Goal: Information Seeking & Learning: Learn about a topic

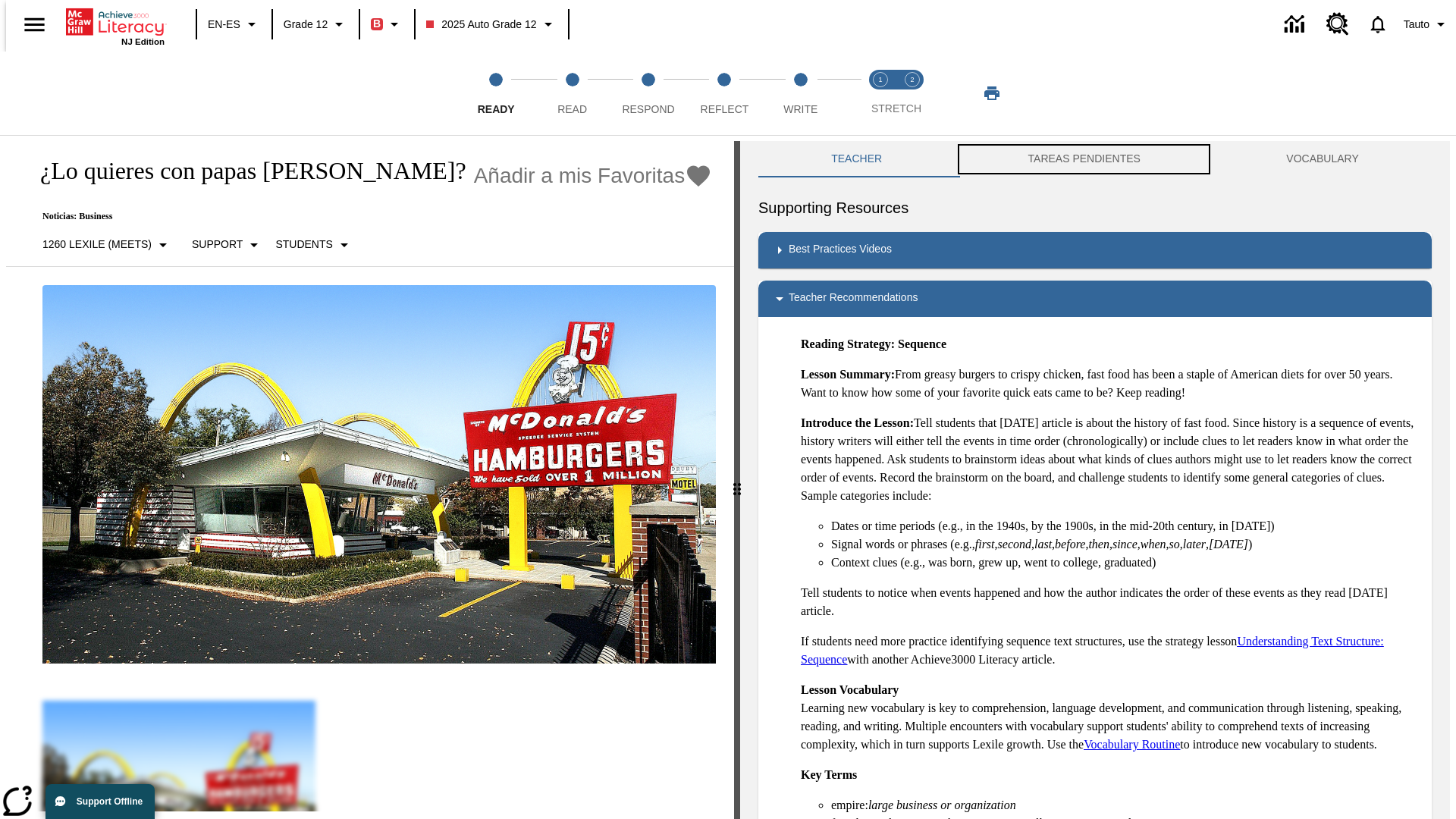
click at [1084, 160] on button "TAREAS PENDIENTES" at bounding box center [1083, 159] width 258 height 36
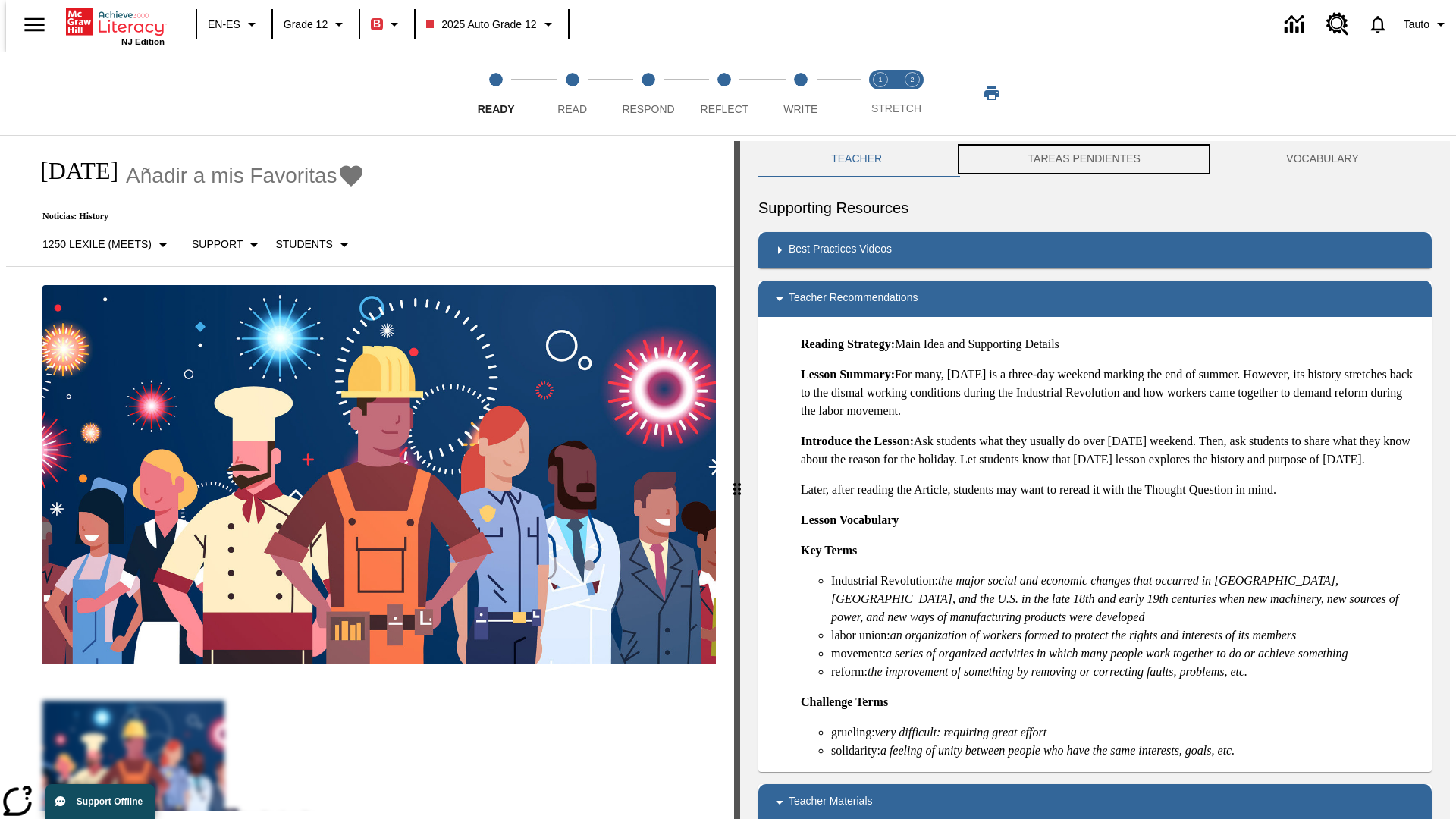
click at [1084, 160] on button "TAREAS PENDIENTES" at bounding box center [1083, 159] width 258 height 36
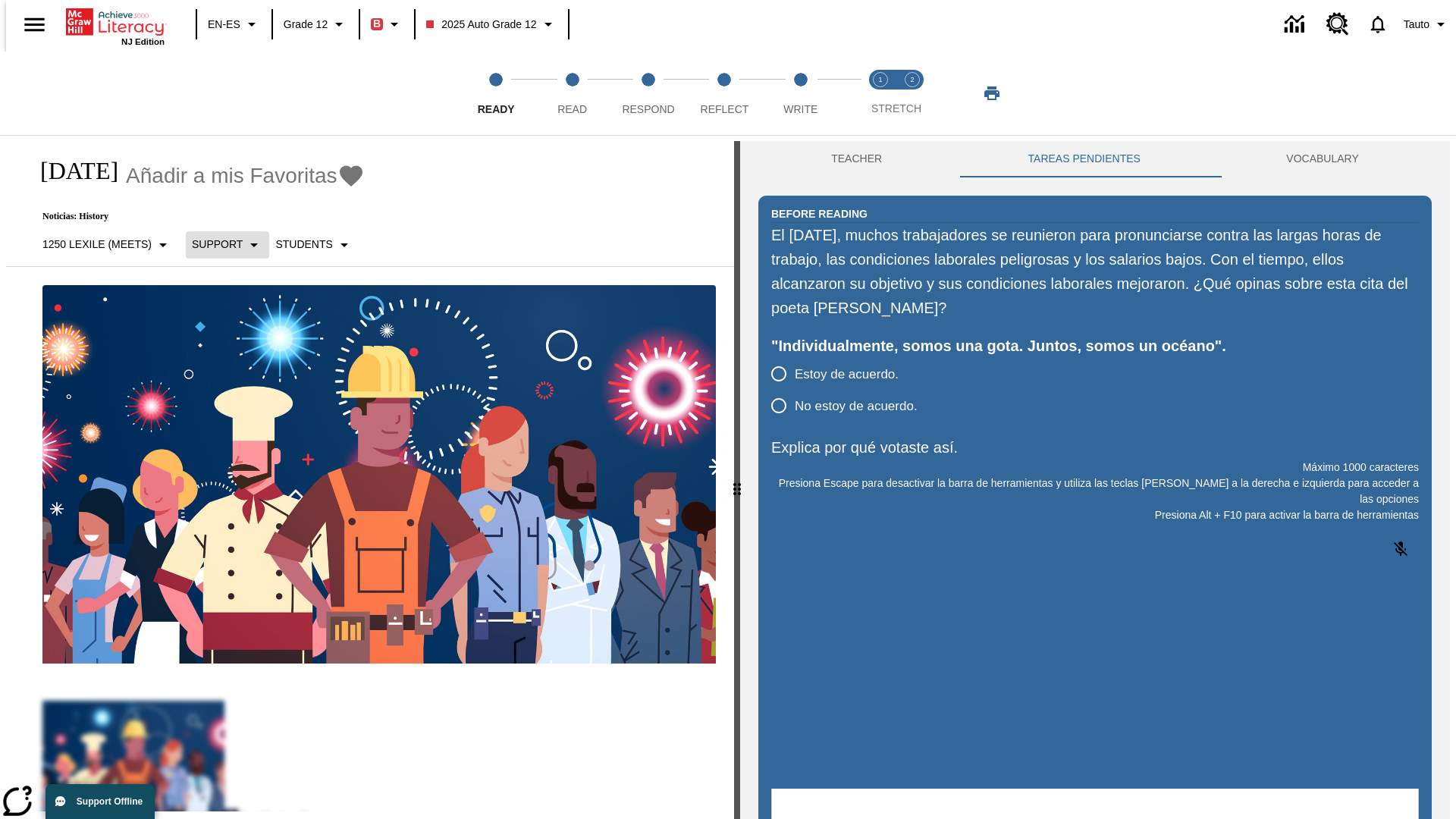
click at [219, 244] on p "Support" at bounding box center [217, 244] width 50 height 16
click at [236, 333] on p "Support" at bounding box center [236, 333] width 90 height 16
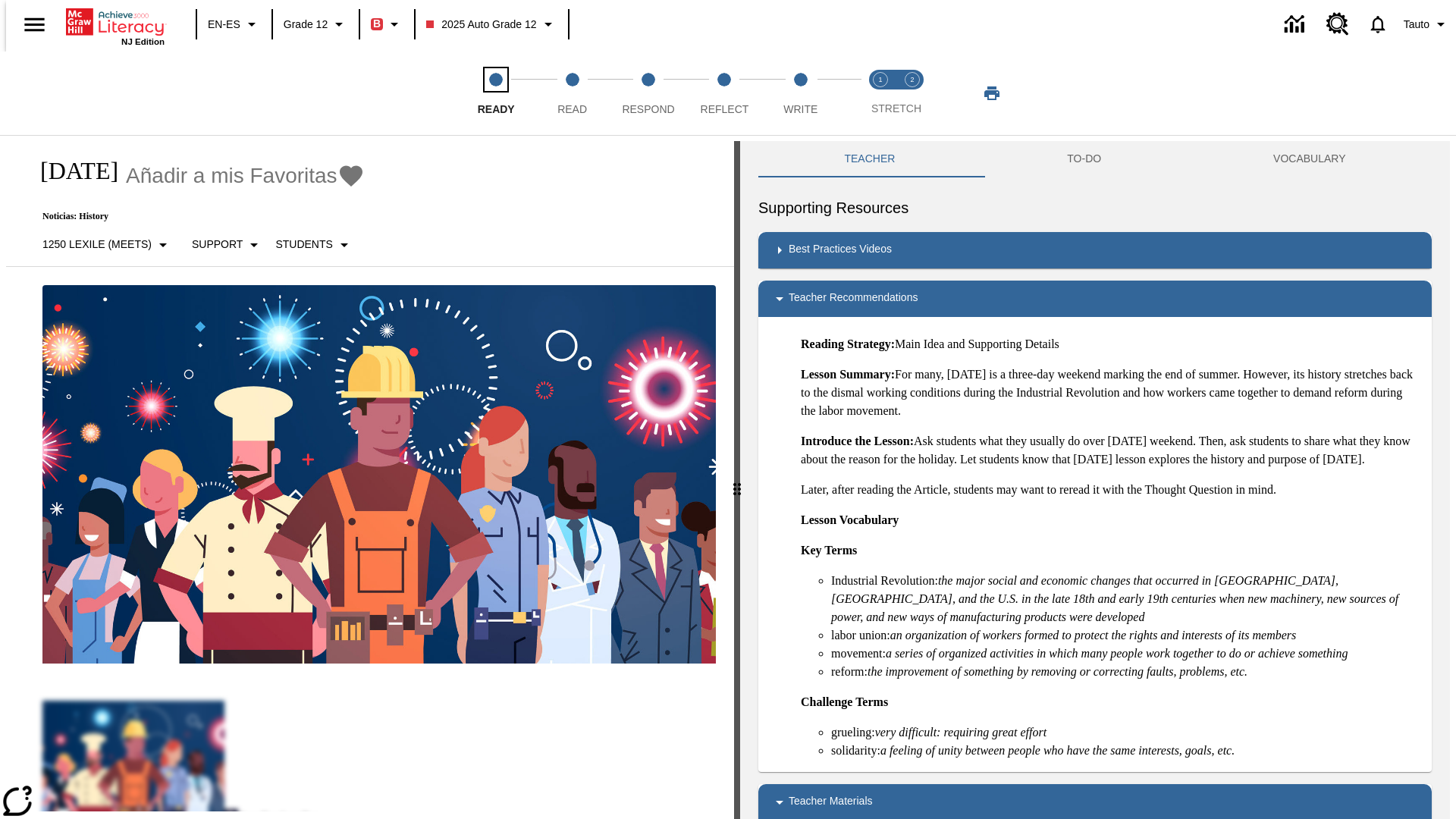
click at [496, 93] on span "Ready" at bounding box center [496, 103] width 37 height 27
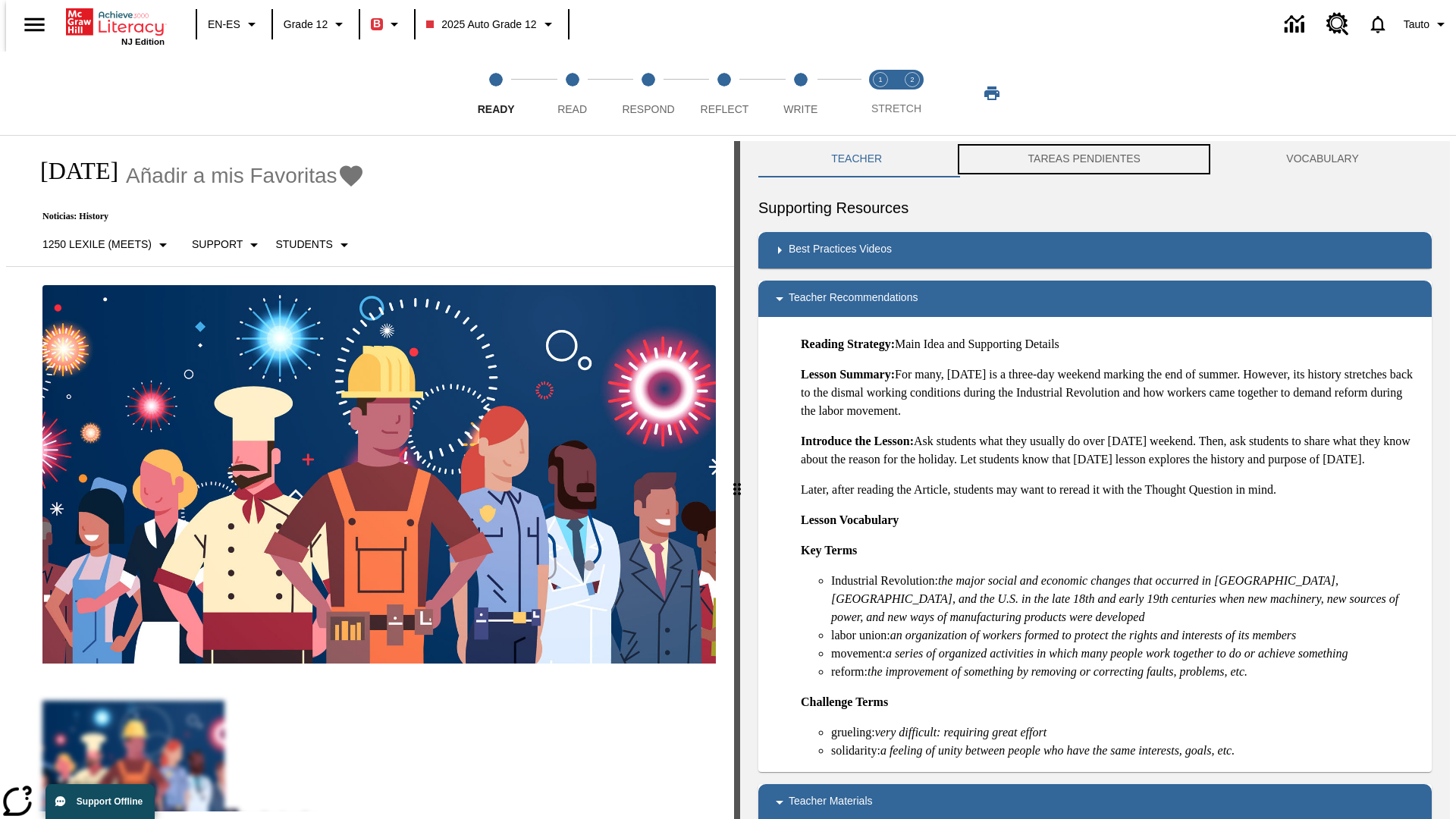
click at [1084, 160] on button "TAREAS PENDIENTES" at bounding box center [1083, 159] width 258 height 36
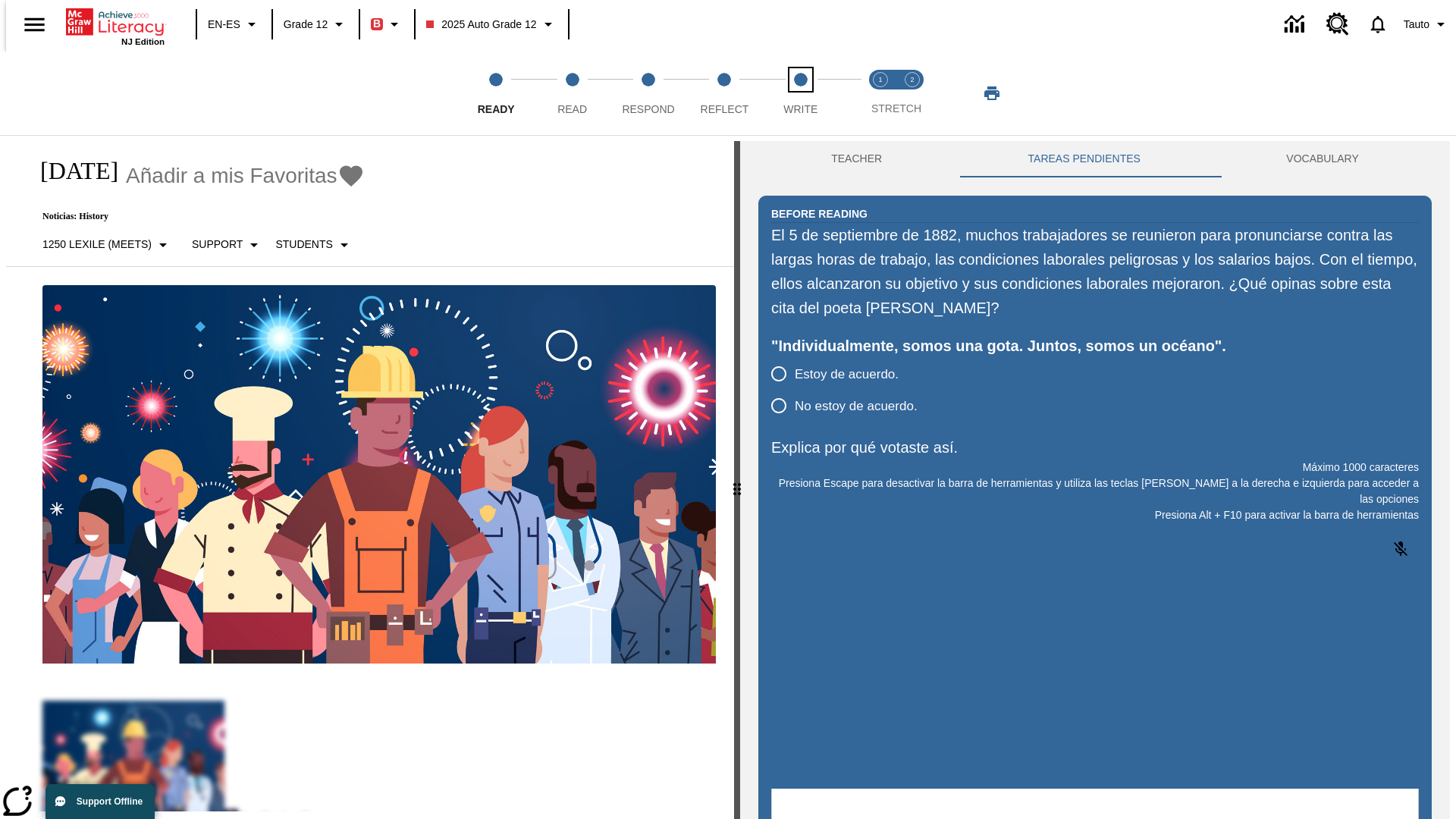
click at [799, 93] on span "Write" at bounding box center [800, 103] width 35 height 27
